Goal: Task Accomplishment & Management: Manage account settings

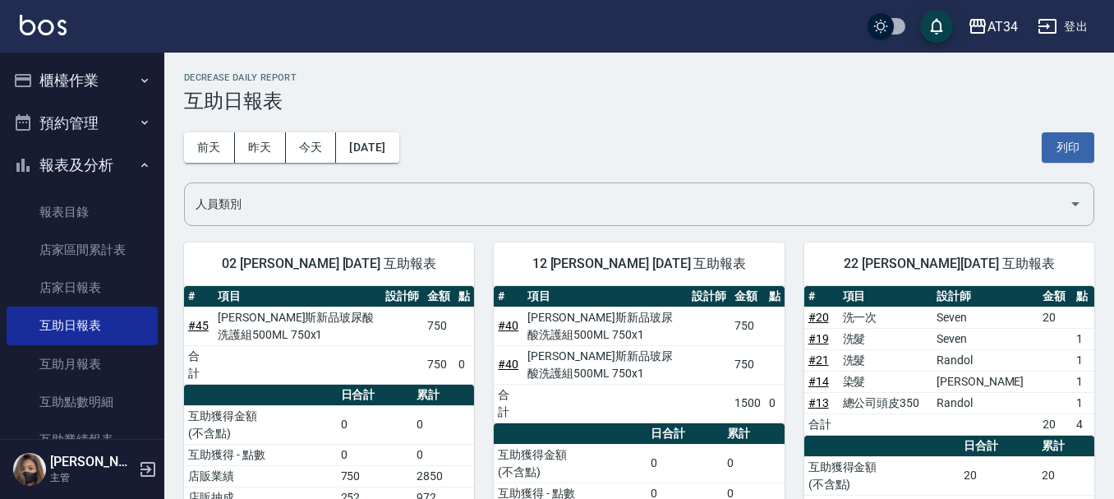
scroll to position [164, 0]
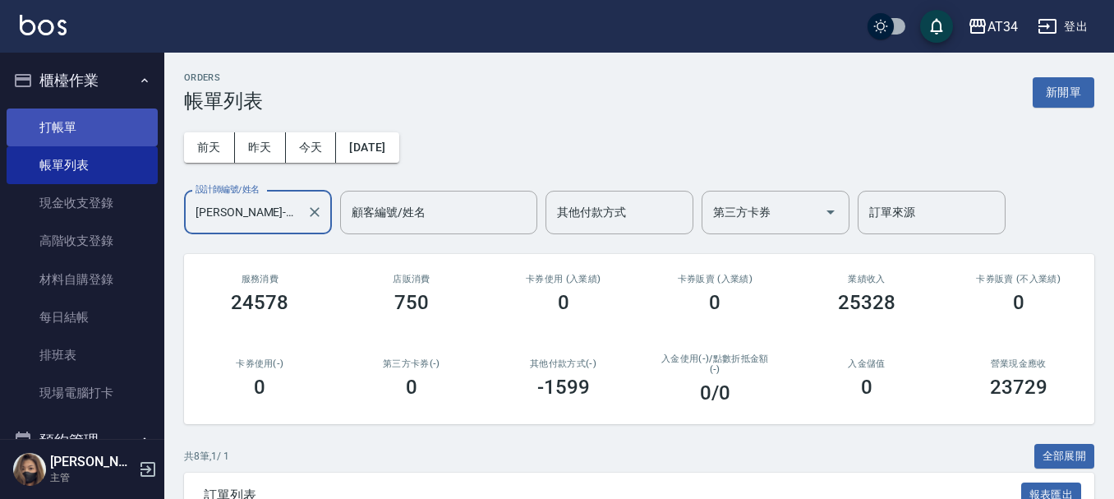
scroll to position [450, 0]
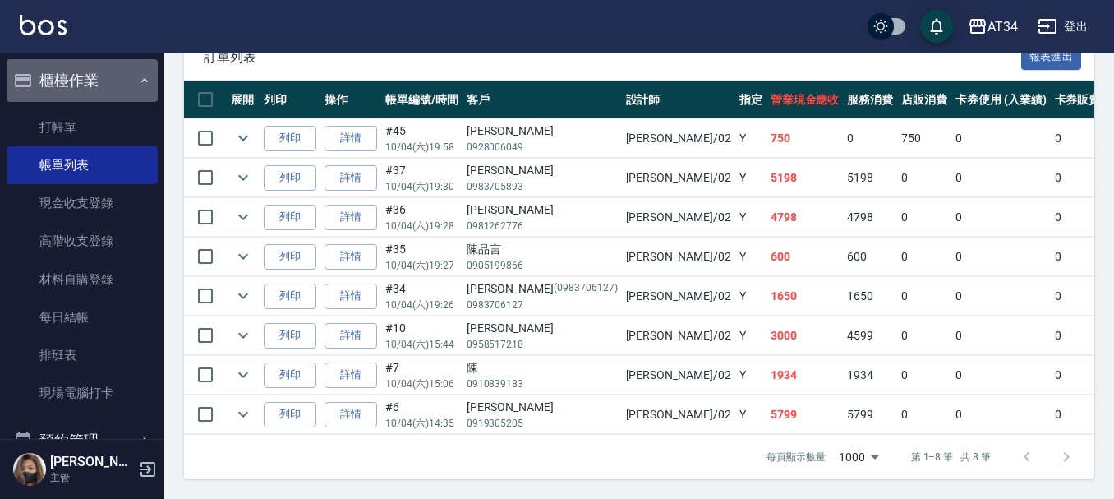
click at [90, 80] on button "櫃檯作業" at bounding box center [82, 80] width 151 height 43
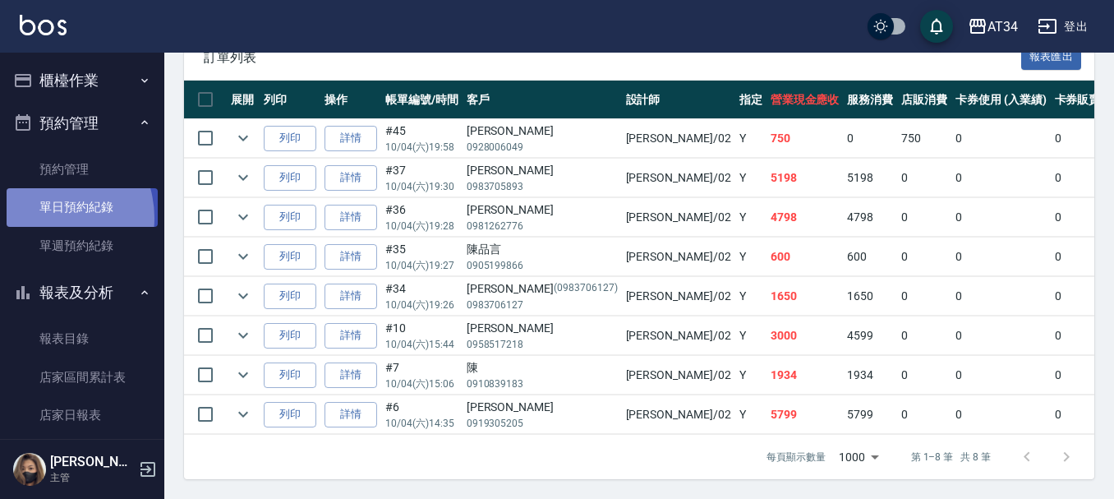
click at [44, 218] on link "單日預約紀錄" at bounding box center [82, 207] width 151 height 38
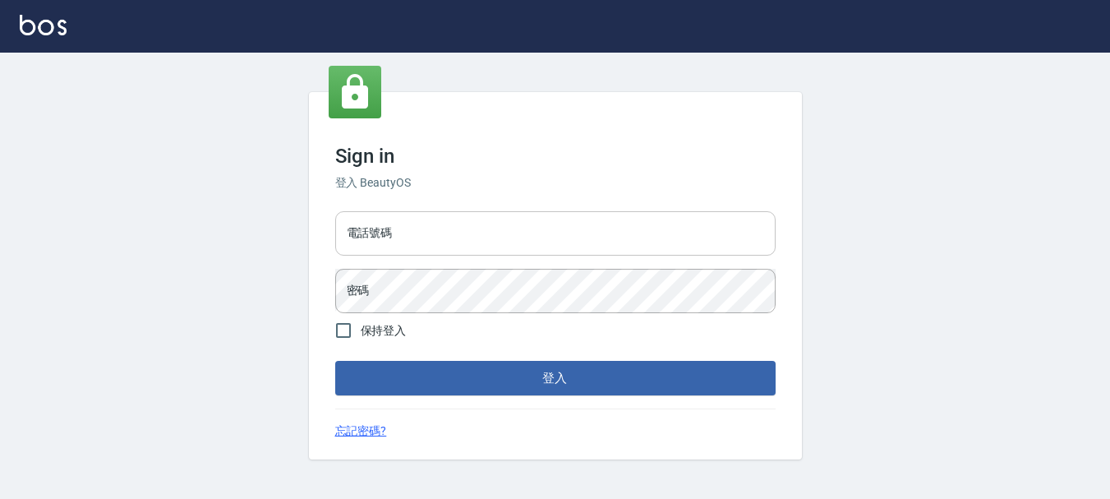
click at [429, 253] on input "電話號碼" at bounding box center [555, 233] width 440 height 44
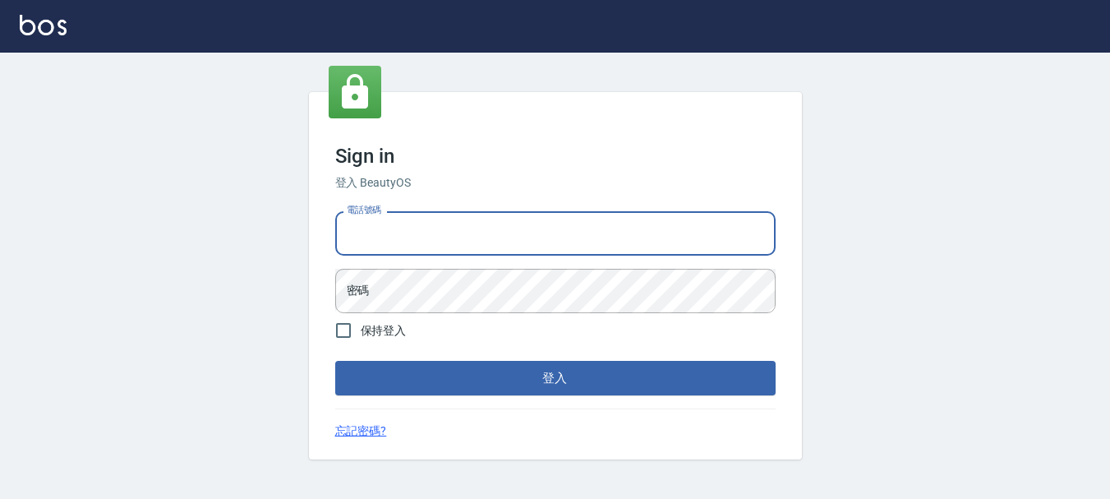
type input "0989752772"
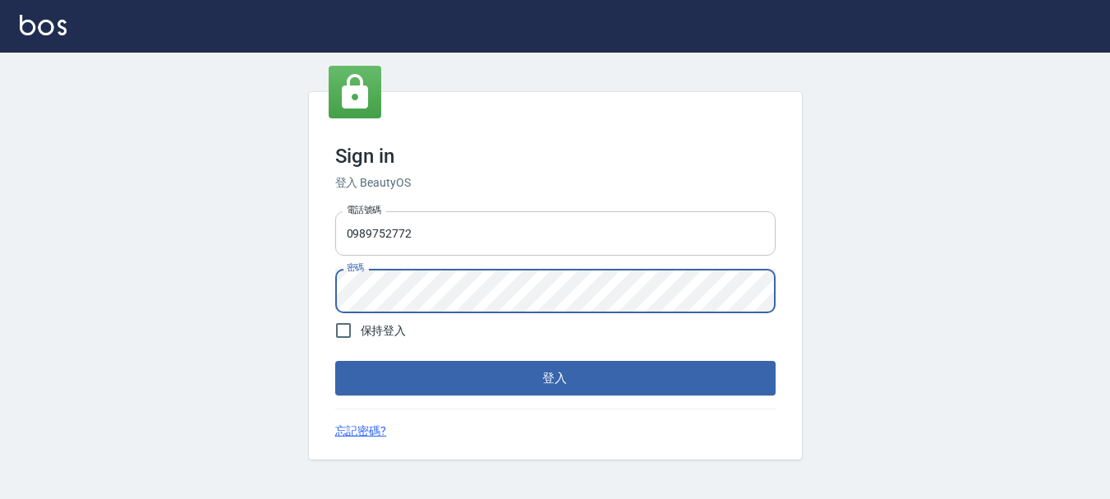
click at [335, 361] on button "登入" at bounding box center [555, 378] width 440 height 35
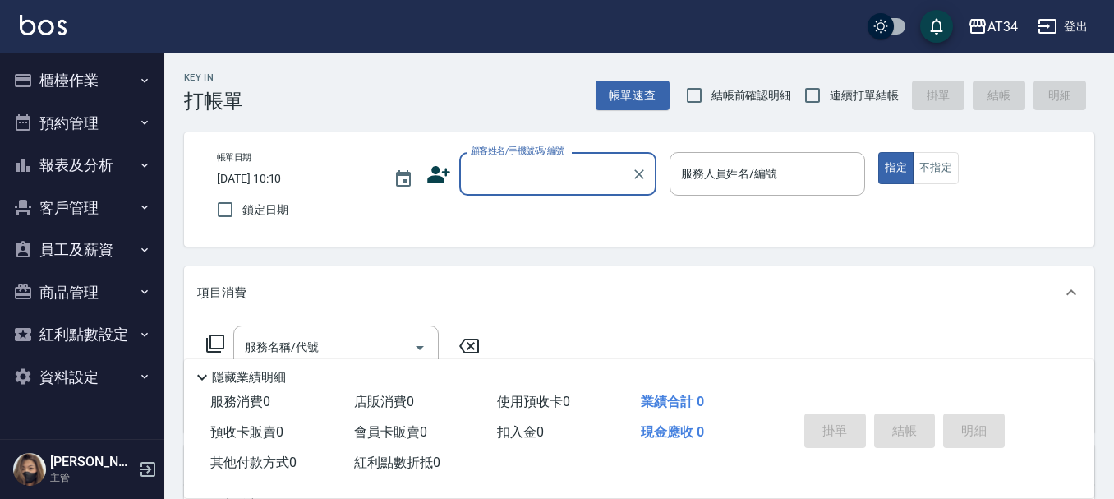
click at [101, 165] on button "報表及分析" at bounding box center [82, 165] width 151 height 43
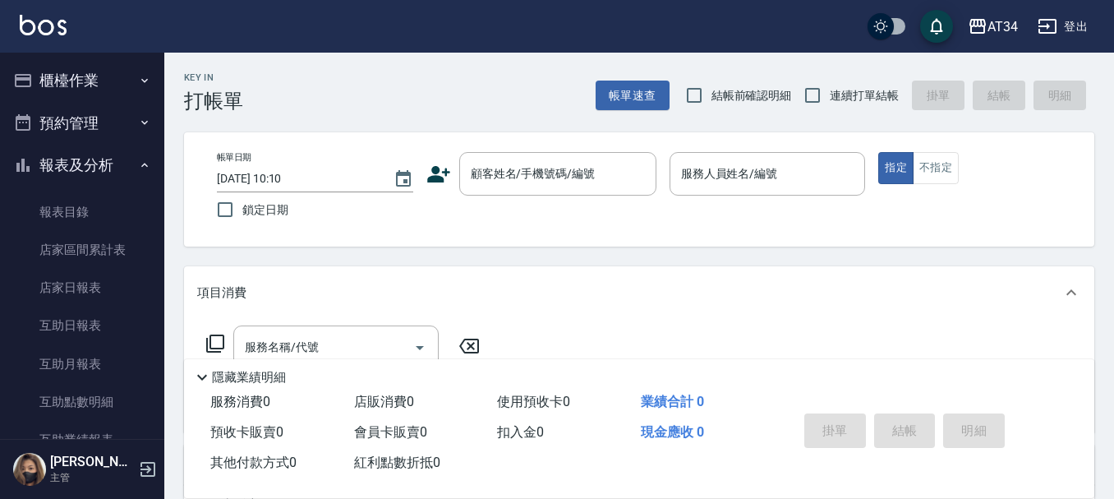
click at [111, 109] on button "預約管理" at bounding box center [82, 123] width 151 height 43
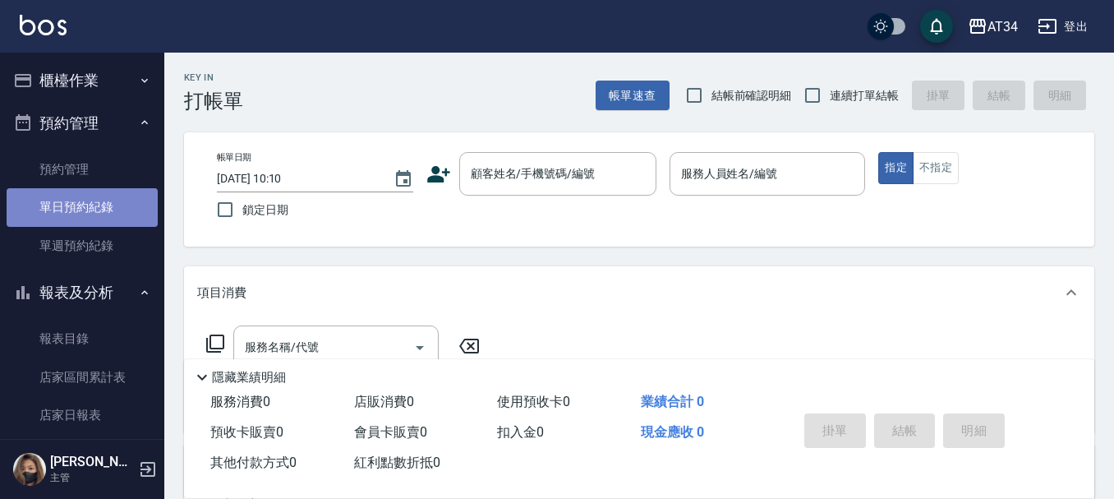
click at [105, 196] on link "單日預約紀錄" at bounding box center [82, 207] width 151 height 38
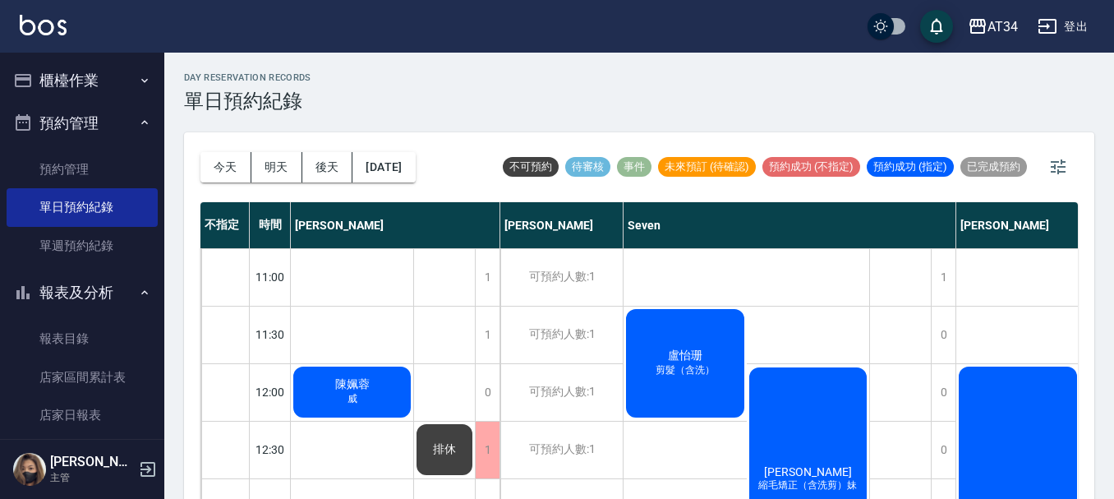
scroll to position [82, 0]
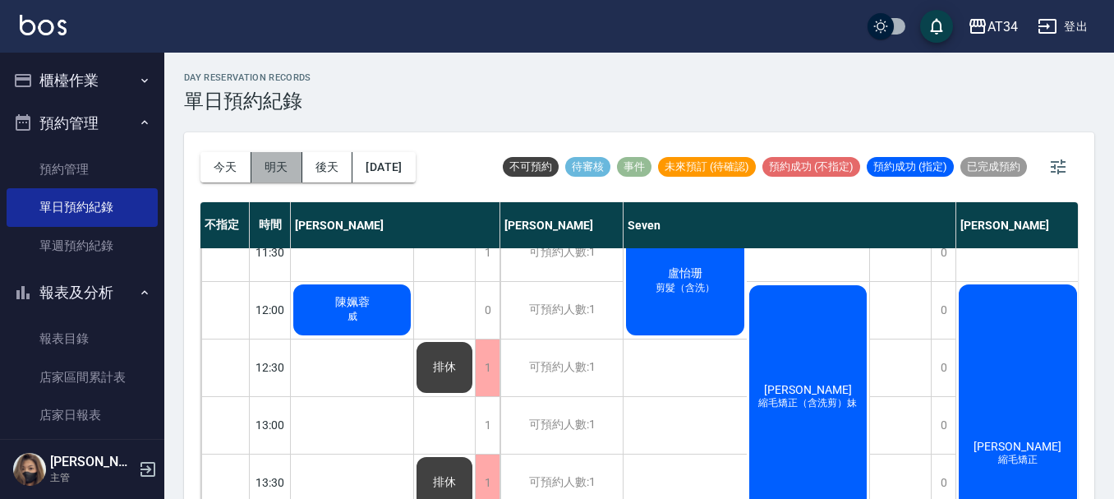
click at [271, 164] on button "明天" at bounding box center [276, 167] width 51 height 30
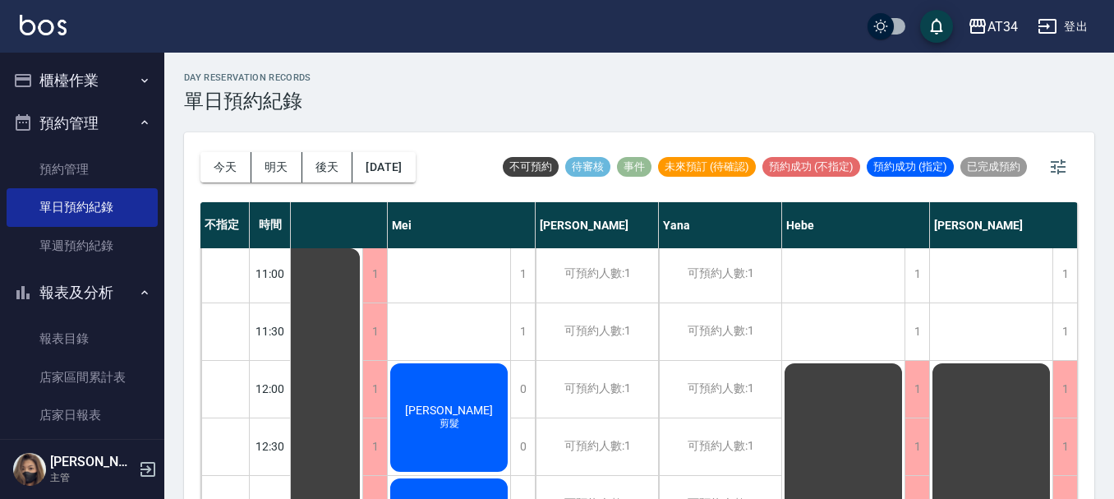
scroll to position [0, 688]
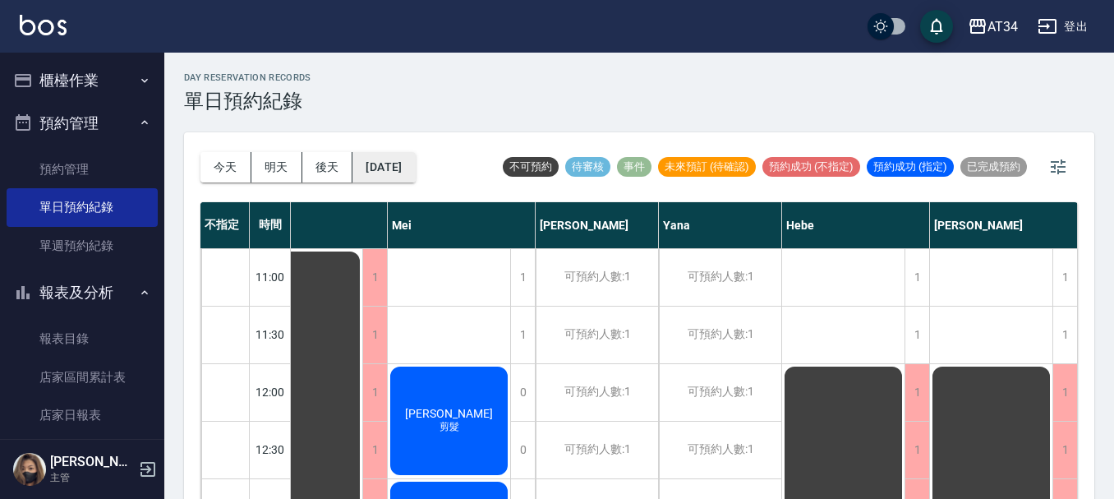
click at [385, 156] on button "2025/10/06" at bounding box center [384, 167] width 62 height 30
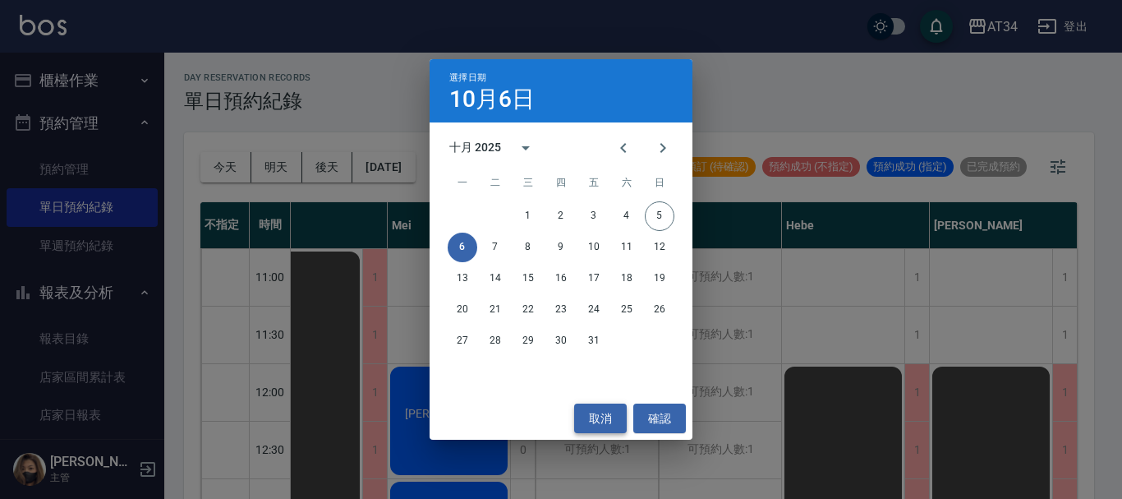
click at [603, 417] on button "取消" at bounding box center [600, 418] width 53 height 30
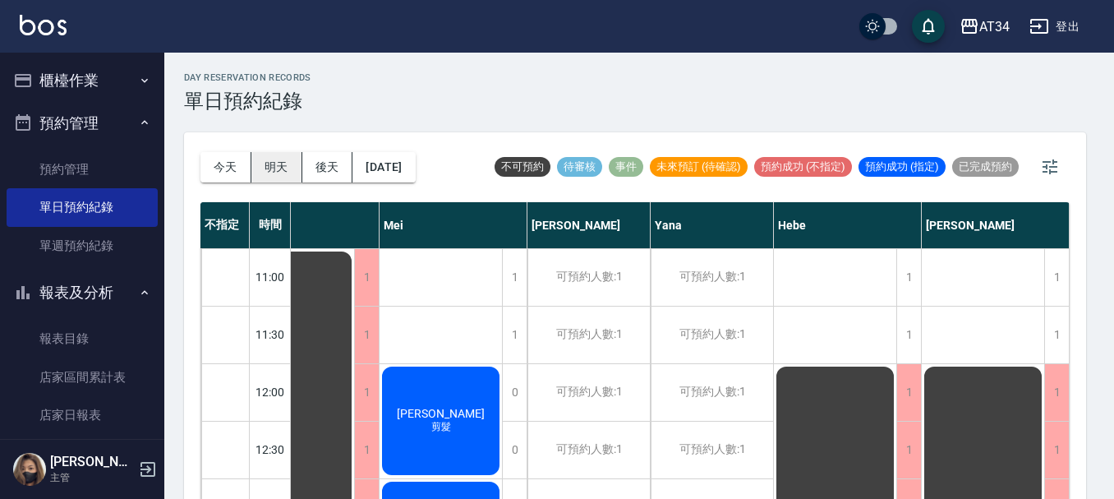
scroll to position [0, 680]
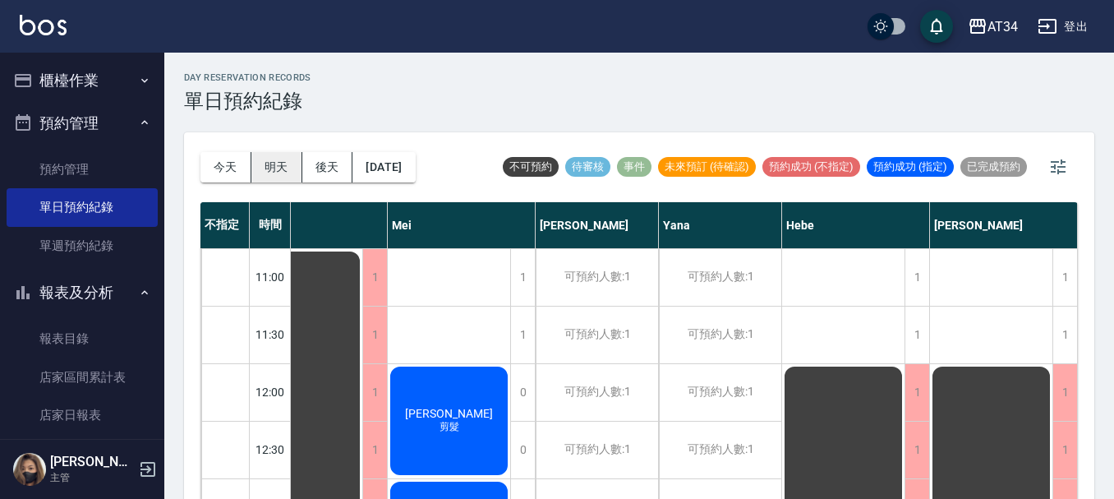
click at [265, 168] on button "明天" at bounding box center [276, 167] width 51 height 30
click at [232, 176] on button "今天" at bounding box center [226, 167] width 51 height 30
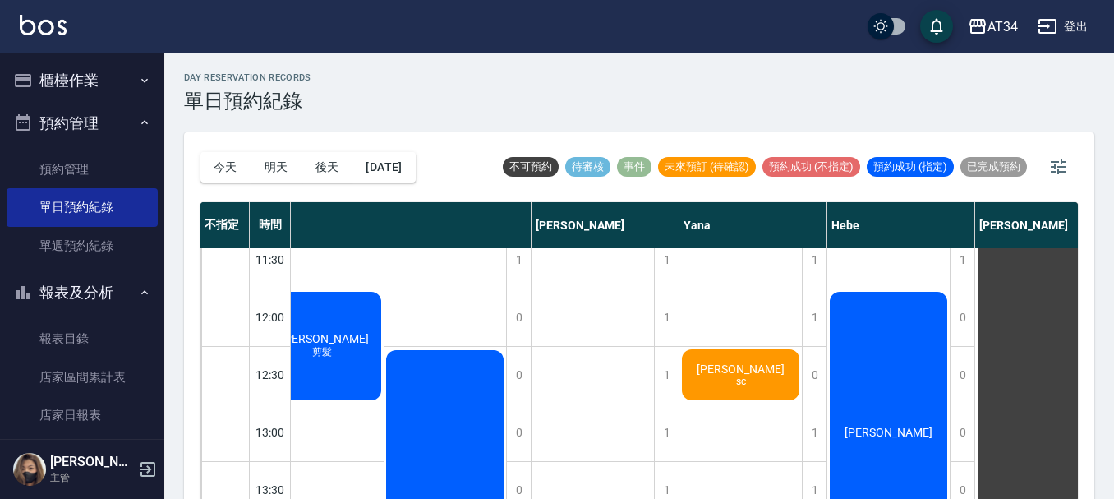
scroll to position [0, 1177]
